Goal: Entertainment & Leisure: Browse casually

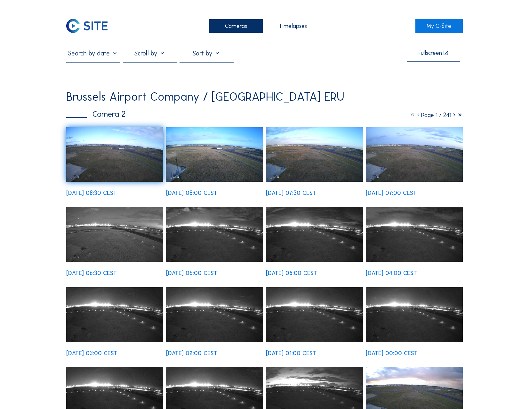
click at [239, 30] on div "Cameras" at bounding box center [236, 26] width 54 height 14
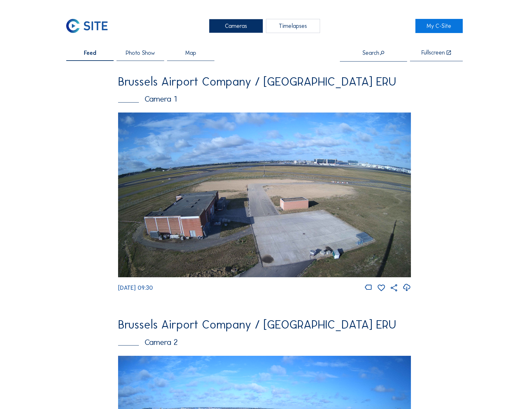
click at [337, 207] on img at bounding box center [264, 194] width 293 height 165
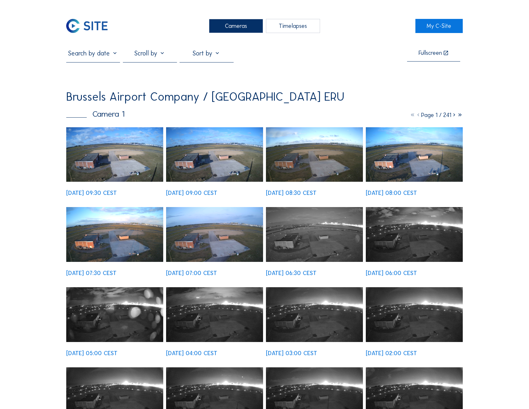
click at [134, 161] on img at bounding box center [114, 154] width 97 height 55
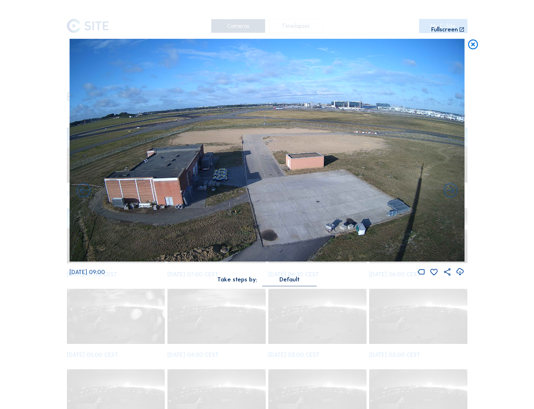
click at [474, 47] on icon at bounding box center [473, 45] width 12 height 12
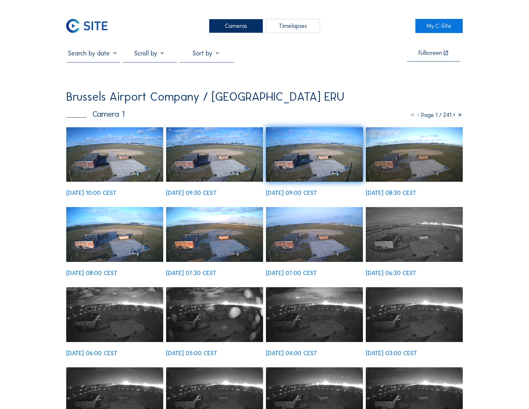
click at [100, 143] on img at bounding box center [114, 154] width 97 height 55
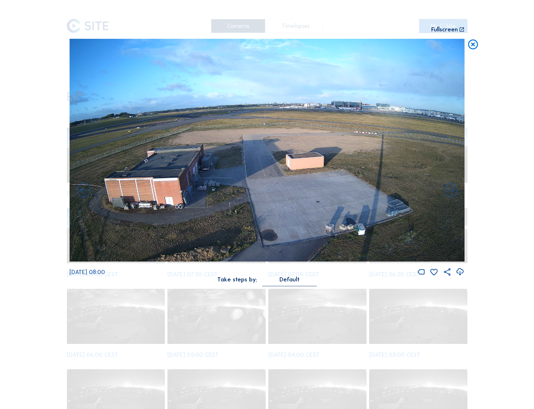
click at [488, 123] on div "Scroll to travel through time | Press 'Alt' Button + Scroll to Zoom | Click and…" at bounding box center [267, 204] width 534 height 409
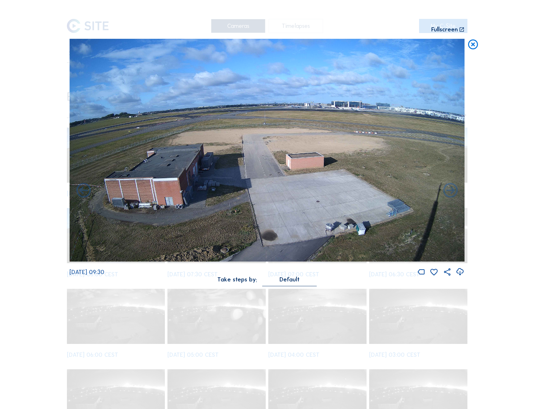
click at [473, 42] on icon at bounding box center [473, 45] width 12 height 12
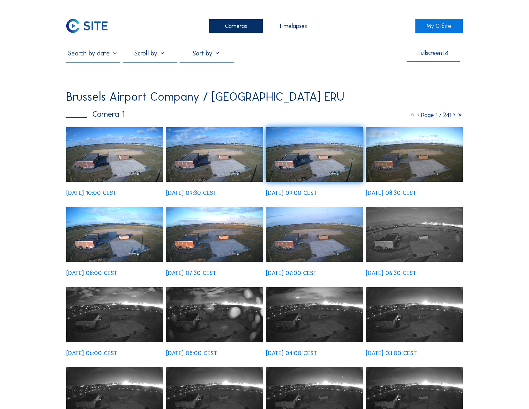
click at [235, 23] on div "Cameras" at bounding box center [236, 26] width 54 height 14
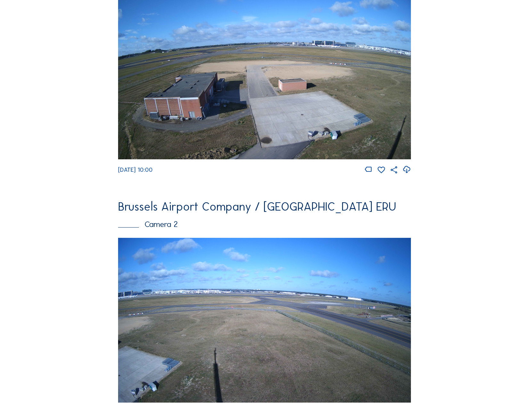
scroll to position [128, 0]
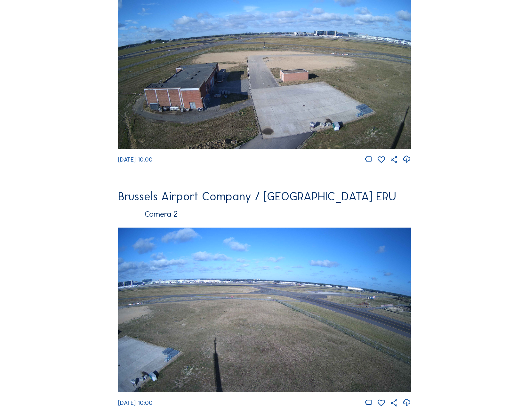
click at [256, 288] on img at bounding box center [264, 309] width 293 height 165
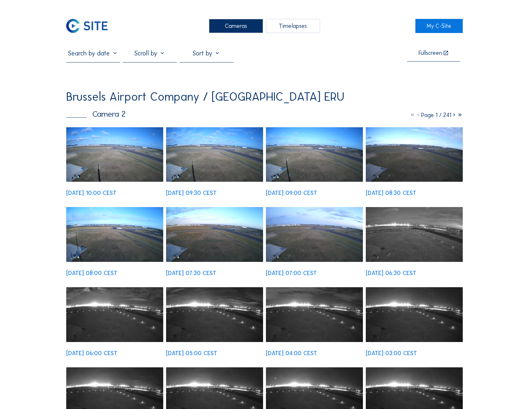
click at [126, 152] on img at bounding box center [114, 154] width 97 height 55
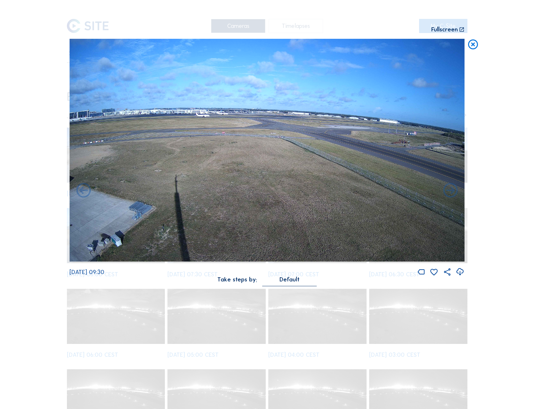
click at [55, 97] on div "Scroll to travel through time | Press 'Alt' Button + Scroll to Zoom | Click and…" at bounding box center [267, 204] width 534 height 409
click at [249, 23] on div "Scroll to travel through time | Press 'Alt' Button + Scroll to Zoom | Click and…" at bounding box center [266, 146] width 395 height 293
click at [479, 42] on div "Scroll to travel through time | Press 'Alt' Button + Scroll to Zoom | Click and…" at bounding box center [267, 204] width 534 height 409
click at [476, 43] on icon at bounding box center [473, 45] width 12 height 12
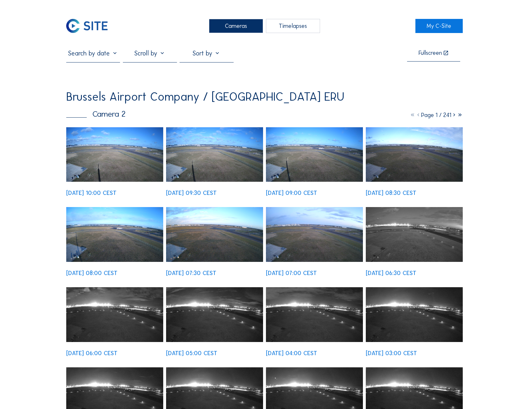
click at [476, 43] on div "Cameras Timelapses My C-Site Fullscreen Brussels Airport Company / [GEOGRAPHIC_…" at bounding box center [264, 401] width 529 height 802
click at [247, 27] on div "Cameras" at bounding box center [236, 26] width 54 height 14
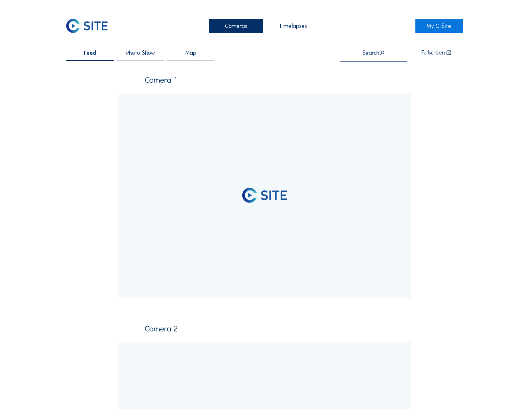
click at [177, 176] on div at bounding box center [264, 196] width 293 height 204
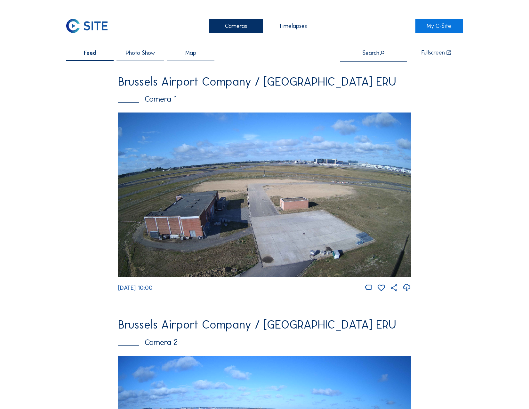
click at [323, 214] on img at bounding box center [264, 194] width 293 height 165
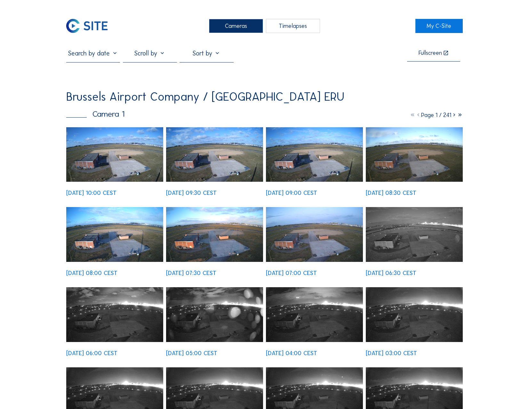
click at [197, 165] on img at bounding box center [214, 154] width 97 height 55
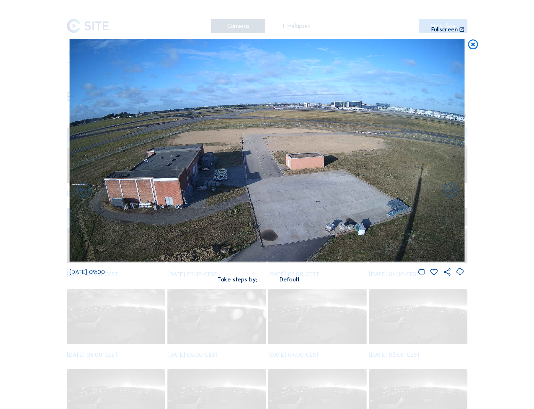
click at [475, 43] on icon at bounding box center [473, 45] width 12 height 12
